Goal: Information Seeking & Learning: Learn about a topic

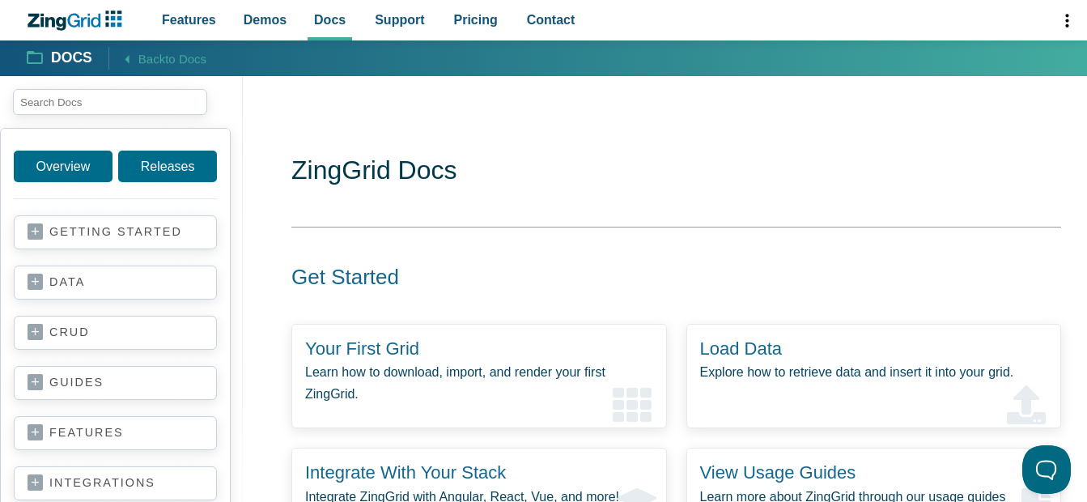
click at [114, 106] on input "search input" at bounding box center [110, 102] width 194 height 26
click at [108, 117] on span "App Content" at bounding box center [121, 102] width 243 height 52
click at [107, 107] on input "search input" at bounding box center [110, 102] width 194 height 26
paste input "cell:mouseover"
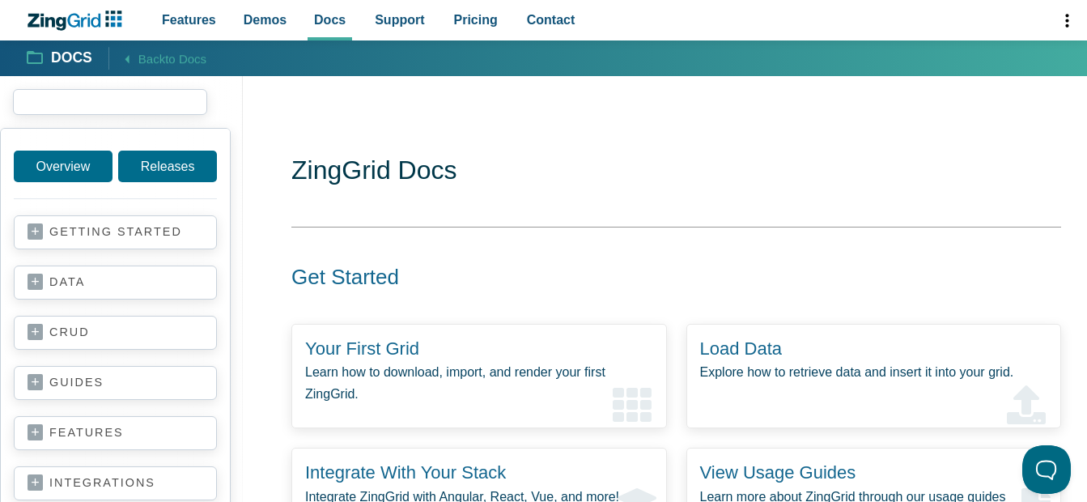
type input "cell:mouseover"
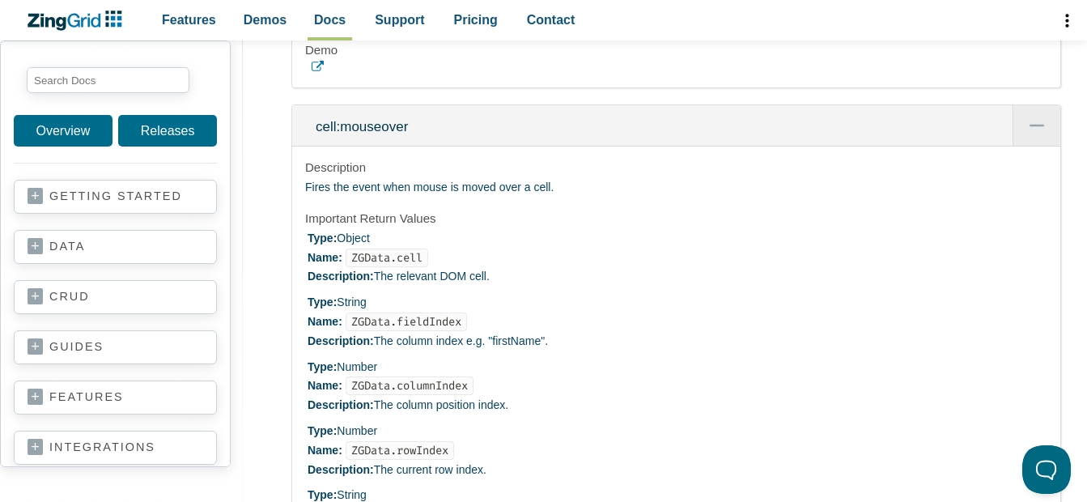
scroll to position [11980, 0]
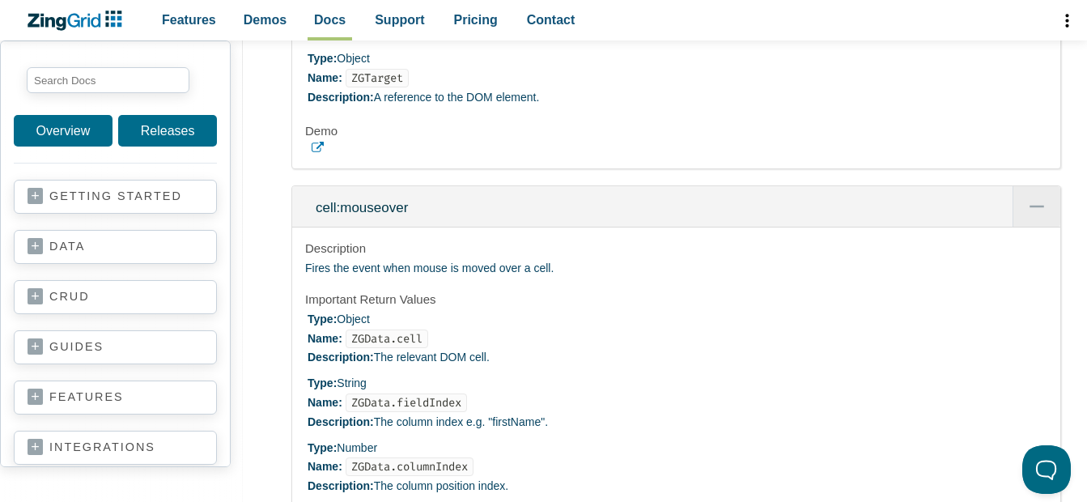
click at [383, 23] on code "ZGEvent" at bounding box center [374, 13] width 57 height 19
copy code "ZGEvent"
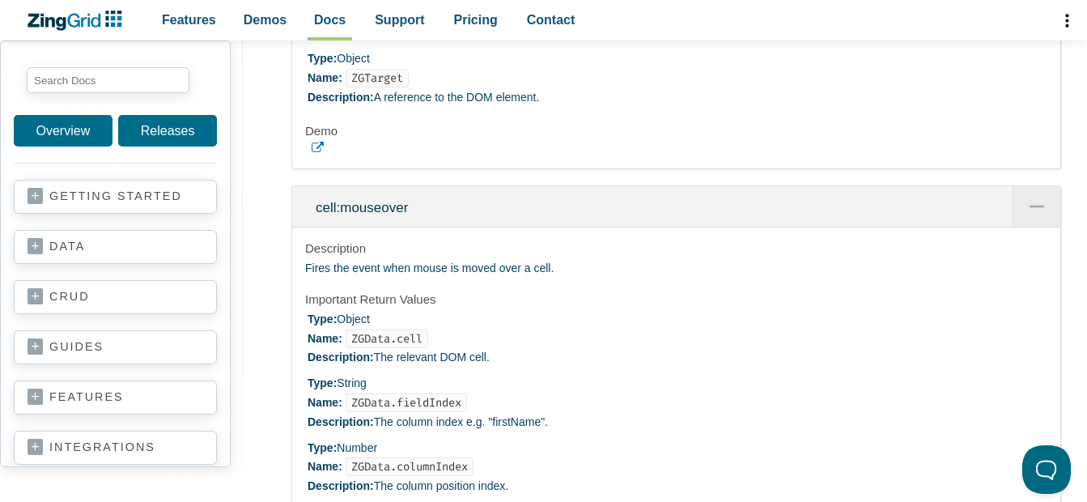
drag, startPoint x: 351, startPoint y: 155, endPoint x: 424, endPoint y: 153, distance: 72.9
click at [402, 23] on code "ZGEvent" at bounding box center [374, 13] width 57 height 19
